Goal: Task Accomplishment & Management: Manage account settings

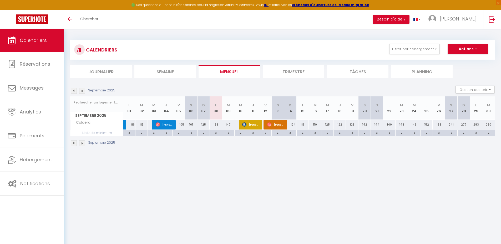
click at [245, 187] on body "🟢 Des questions ou besoin d'assistance pour la migration AirBnB? Connectez-vous…" at bounding box center [250, 151] width 501 height 244
click at [255, 127] on span "[PERSON_NAME]" at bounding box center [250, 125] width 17 height 10
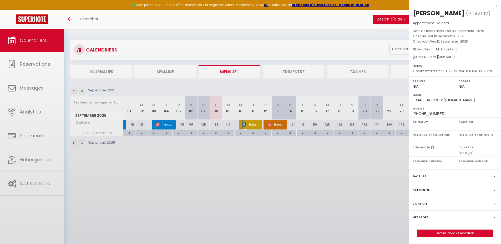
select select "OK"
select select "KO"
select select "0"
select select "1"
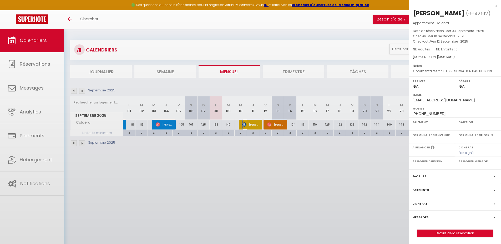
select select
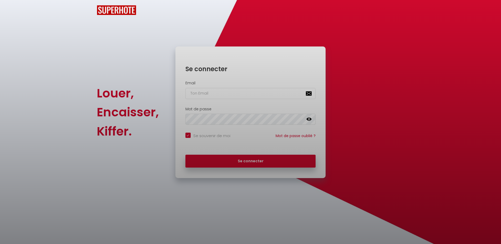
checkbox input "true"
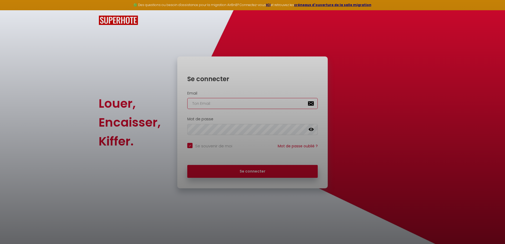
type input "[EMAIL_ADDRESS][DOMAIN_NAME]"
checkbox input "true"
click at [247, 173] on div at bounding box center [252, 122] width 505 height 244
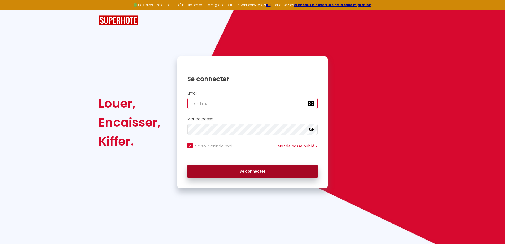
type input "[EMAIL_ADDRESS][DOMAIN_NAME]"
click at [242, 173] on button "Se connecter" at bounding box center [252, 171] width 130 height 13
checkbox input "true"
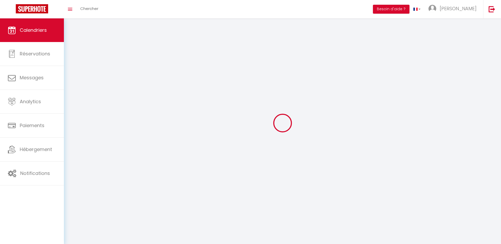
select select
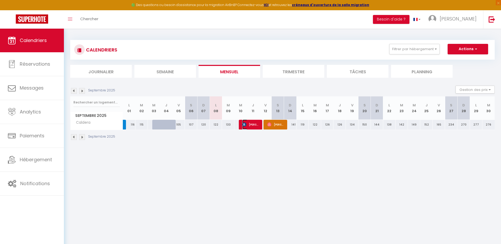
click at [252, 125] on span "[PERSON_NAME]" at bounding box center [250, 125] width 17 height 10
select select "OK"
select select "KO"
select select "0"
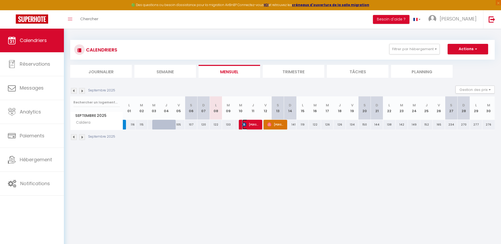
select select "1"
select select
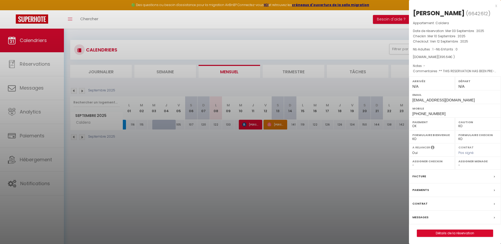
click at [495, 6] on div "x" at bounding box center [453, 6] width 88 height 6
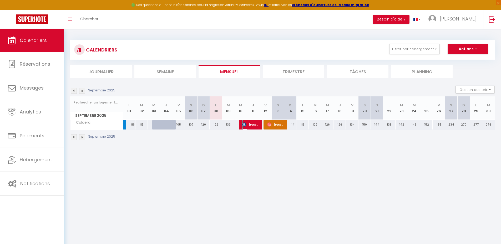
click at [247, 124] on span "[PERSON_NAME]" at bounding box center [250, 125] width 17 height 10
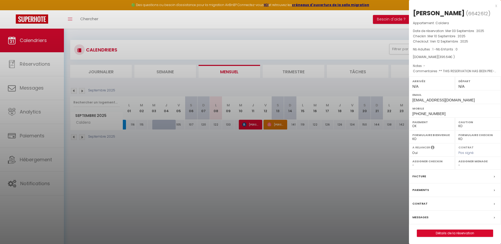
click at [285, 155] on div at bounding box center [250, 122] width 501 height 244
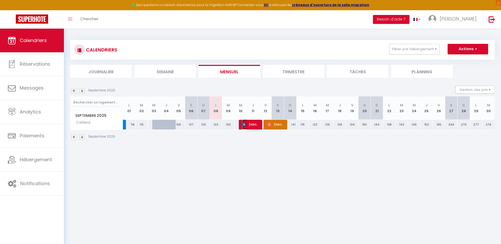
click at [250, 125] on span "[PERSON_NAME]" at bounding box center [250, 125] width 17 height 10
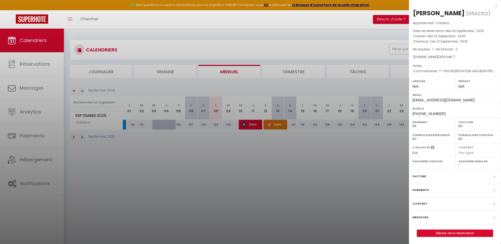
click at [430, 218] on div "Messages" at bounding box center [455, 218] width 92 height 14
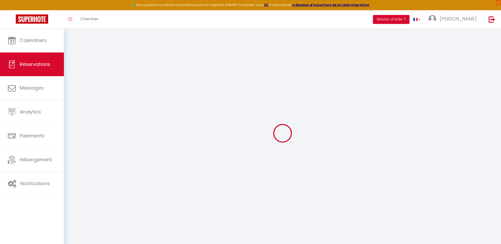
select select
checkbox input "false"
type textarea "** THIS RESERVATION HAS BEEN PRE-PAID ** Reservation has a cancellation grace p…"
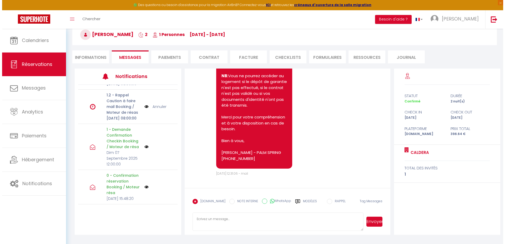
scroll to position [53, 0]
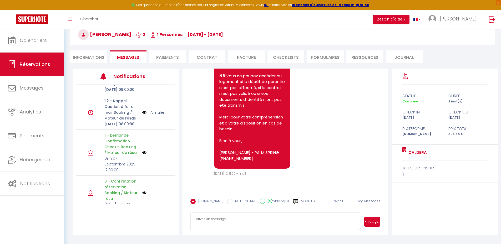
click at [142, 115] on img at bounding box center [144, 113] width 4 height 6
click at [0, 0] on div "Voir le Message × Message {}" at bounding box center [0, 0] width 0 height 0
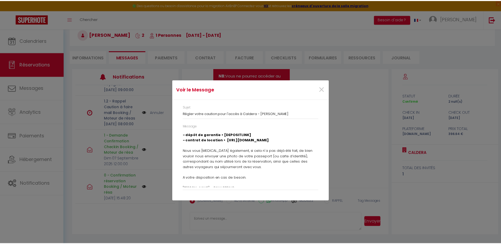
scroll to position [93, 0]
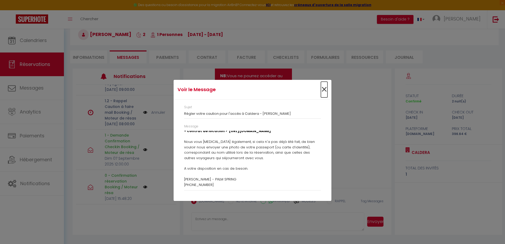
click at [327, 89] on span "×" at bounding box center [324, 90] width 7 height 16
